Goal: Information Seeking & Learning: Learn about a topic

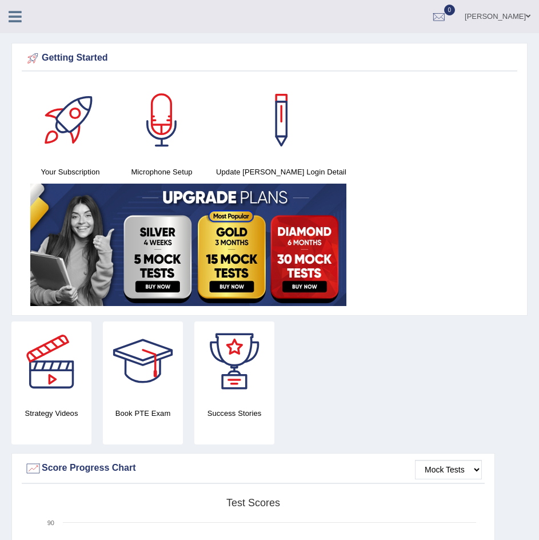
click at [18, 14] on icon at bounding box center [15, 16] width 13 height 15
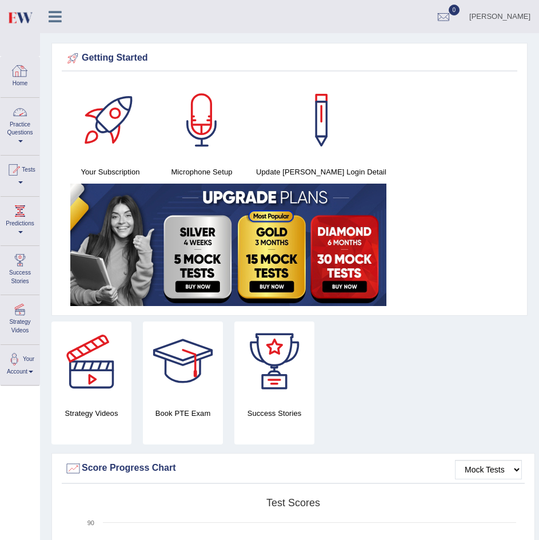
click at [19, 77] on div at bounding box center [19, 70] width 17 height 17
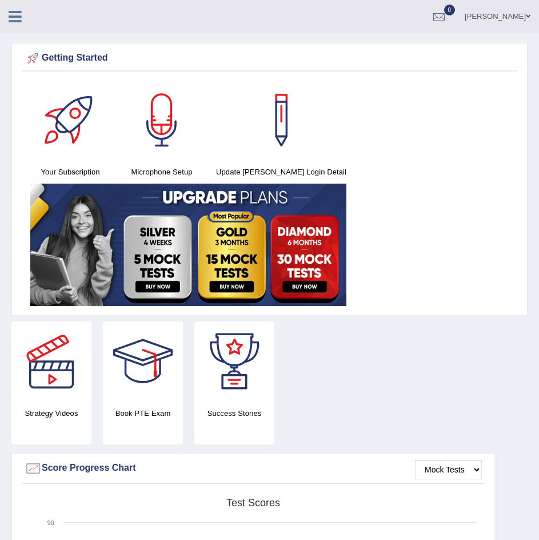
click at [524, 13] on link "[PERSON_NAME]" at bounding box center [497, 15] width 83 height 30
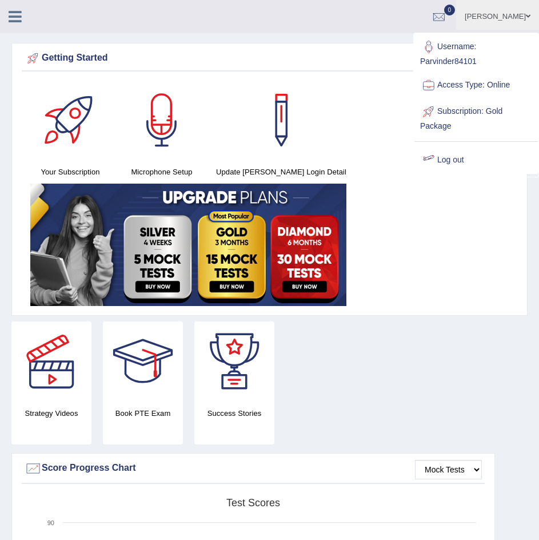
click at [449, 159] on link "Log out" at bounding box center [475, 160] width 123 height 26
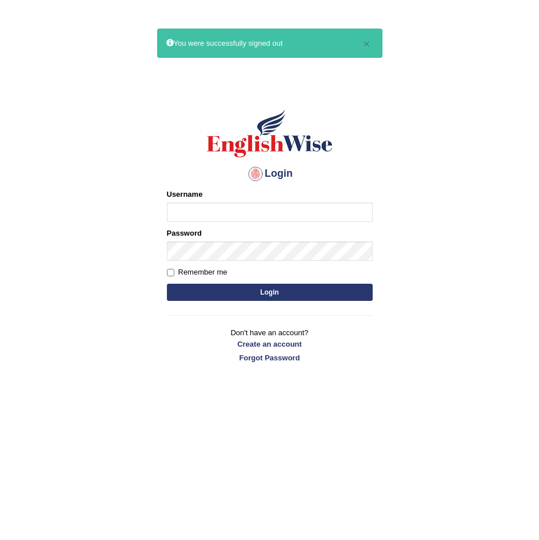
click at [268, 211] on input "Username" at bounding box center [270, 211] width 206 height 19
type input "Daaas"
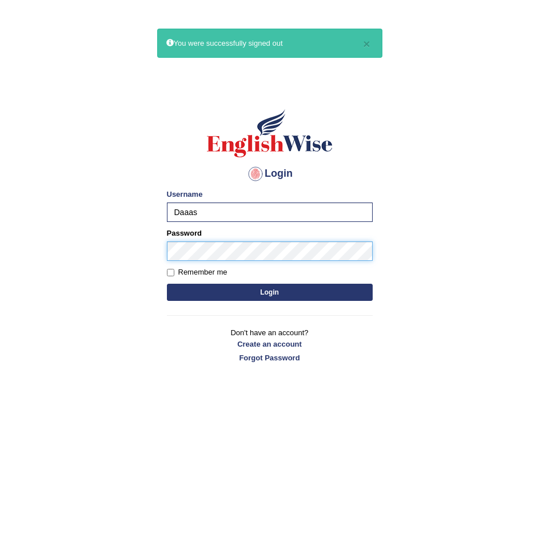
click at [167, 284] on button "Login" at bounding box center [270, 292] width 206 height 17
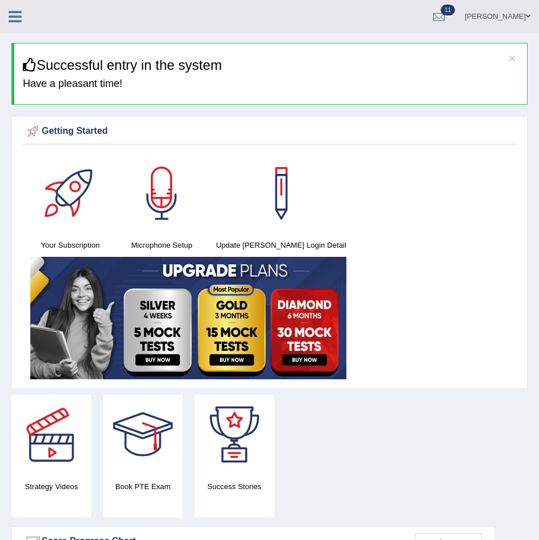
click at [14, 20] on icon at bounding box center [15, 16] width 13 height 15
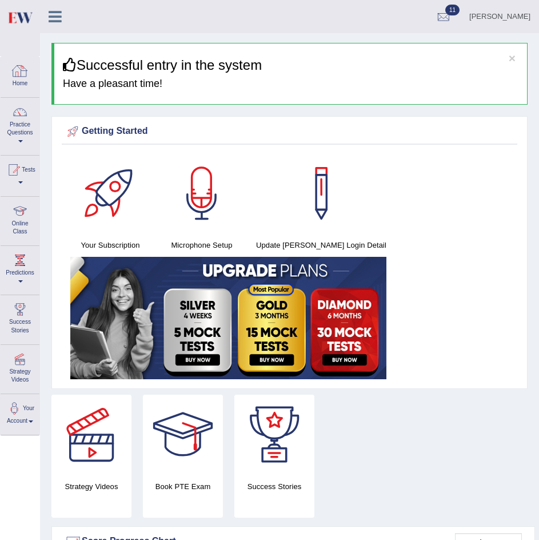
click at [22, 75] on div at bounding box center [19, 70] width 17 height 17
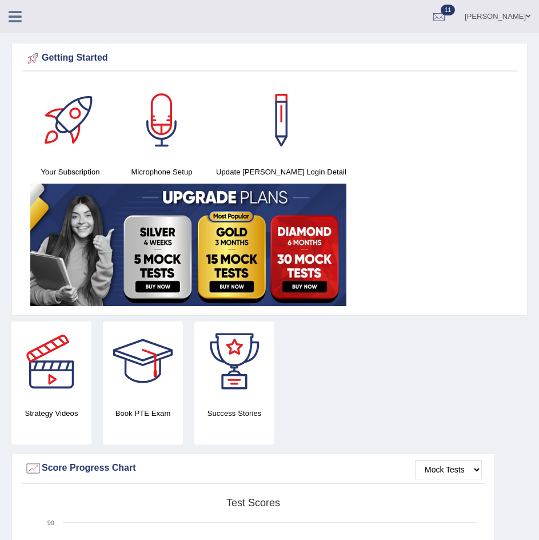
click at [20, 20] on icon at bounding box center [15, 16] width 13 height 15
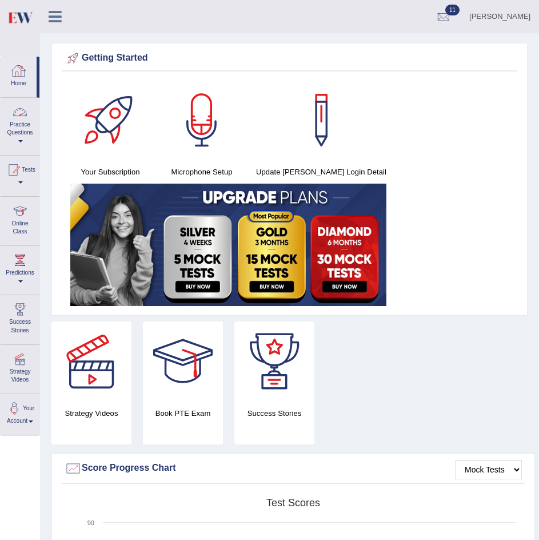
click at [25, 129] on link "Practice Questions" at bounding box center [20, 125] width 39 height 54
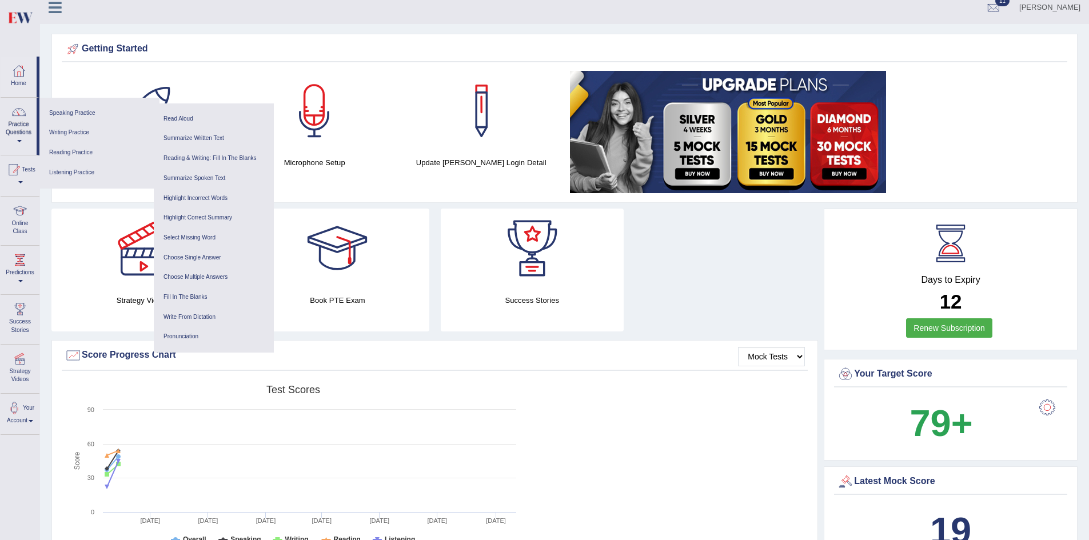
scroll to position [3, 0]
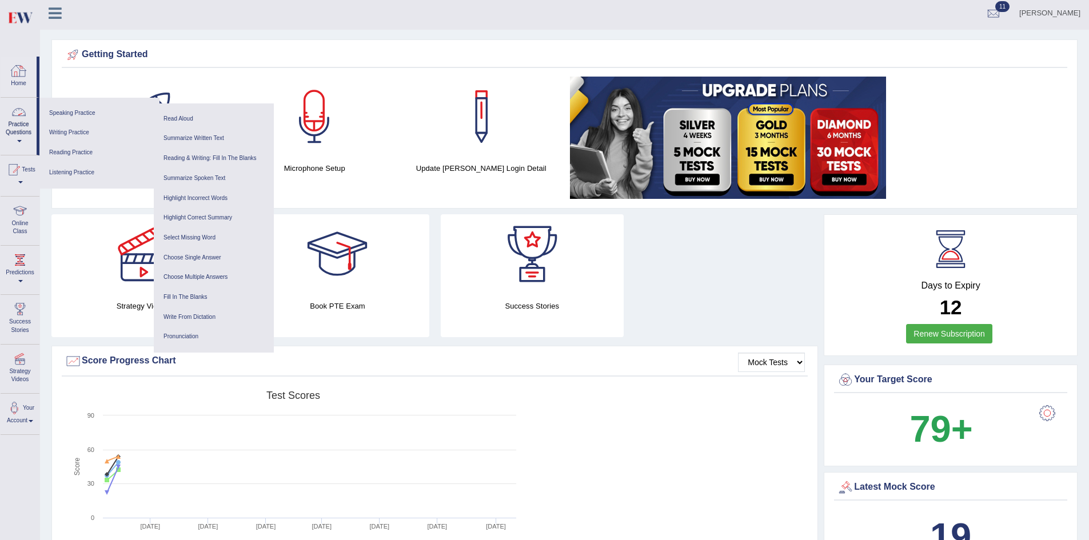
click at [0, 73] on div "Home Practice Questions Speaking Practice Read Aloud Repeat Sentence Describe I…" at bounding box center [20, 246] width 56 height 378
click at [7, 75] on link "Home" at bounding box center [19, 75] width 36 height 37
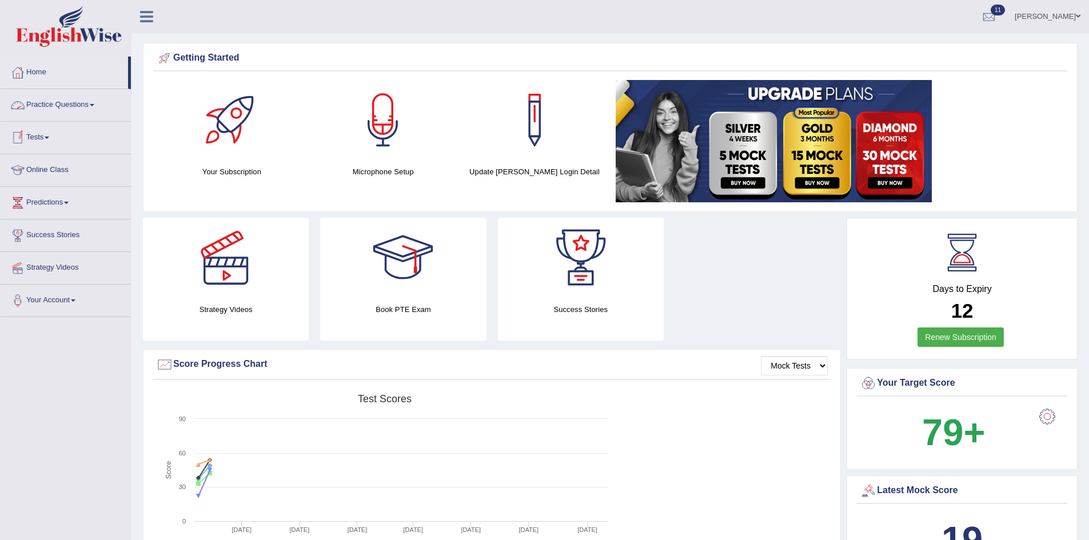
click at [69, 110] on link "Practice Questions" at bounding box center [66, 103] width 130 height 29
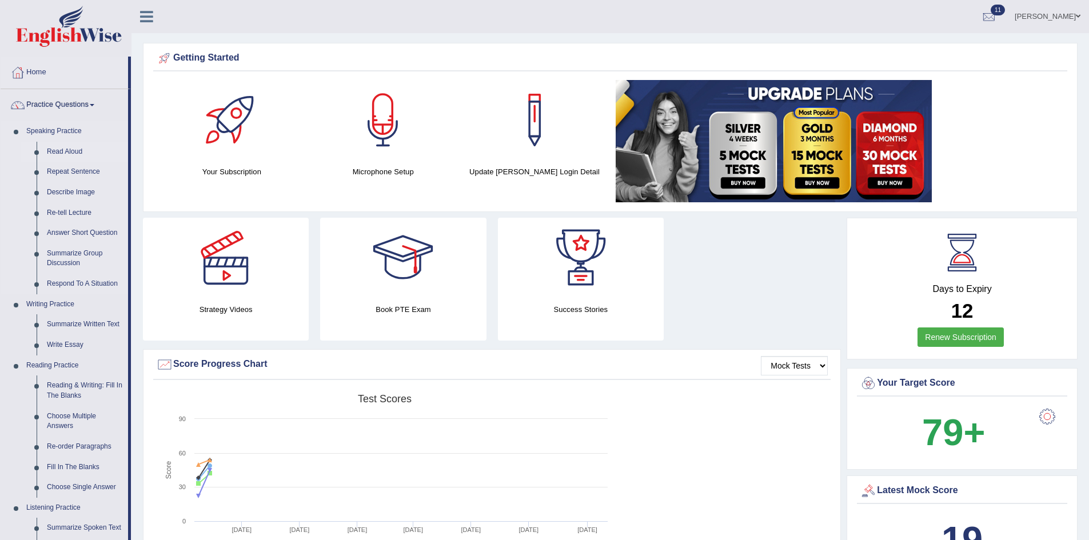
click at [63, 155] on link "Read Aloud" at bounding box center [85, 152] width 86 height 21
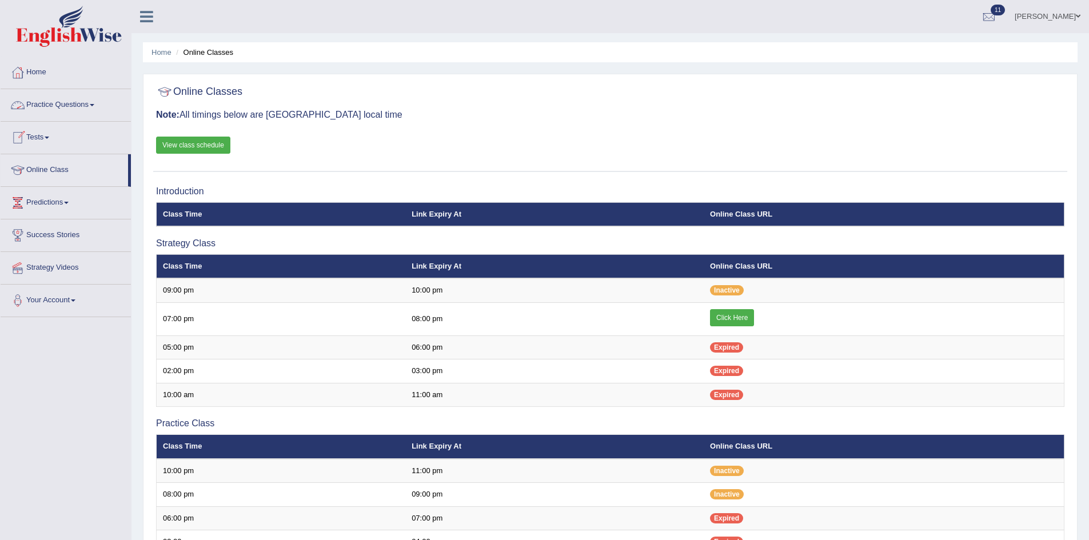
click at [65, 109] on link "Practice Questions" at bounding box center [66, 103] width 130 height 29
